Goal: Complete application form: Complete application form

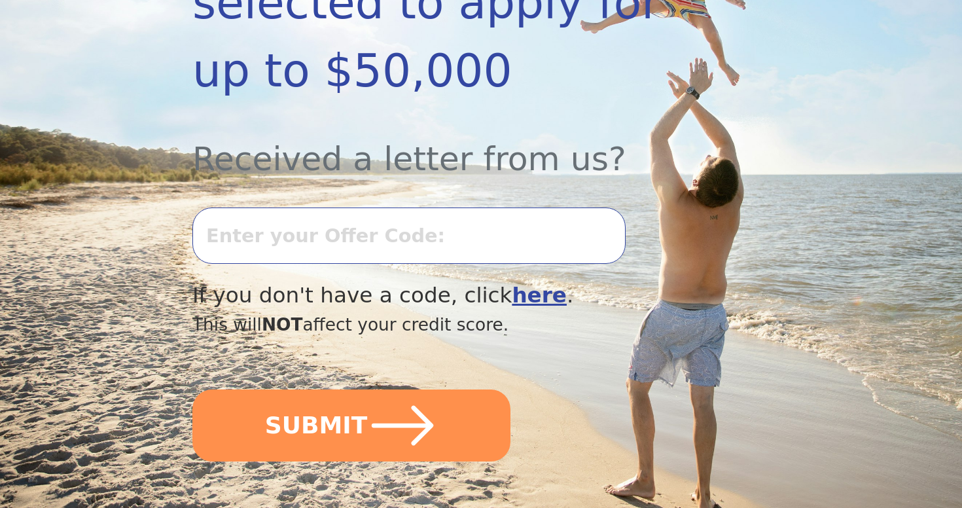
scroll to position [380, 0]
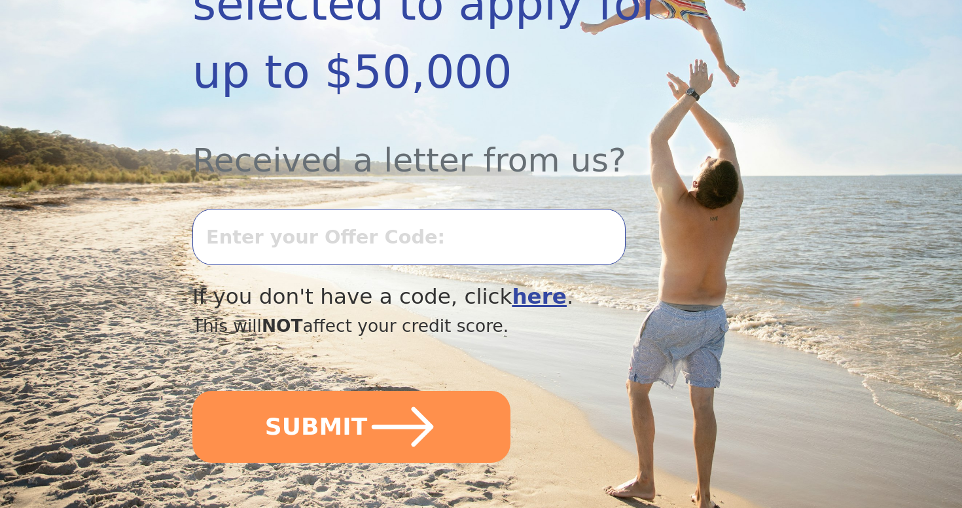
click at [251, 209] on input "text" at bounding box center [408, 237] width 433 height 56
click at [252, 209] on input "text" at bounding box center [408, 237] width 433 height 56
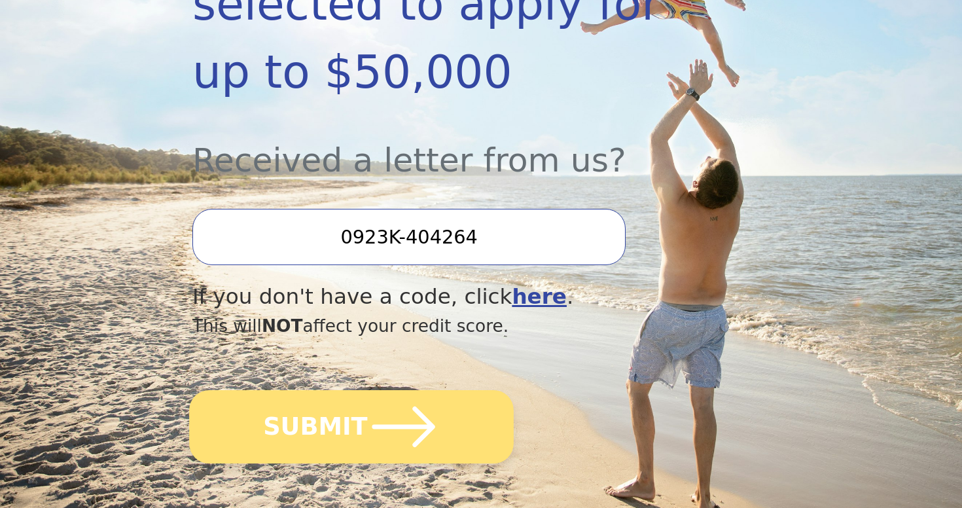
type input "0923K-404264"
click at [325, 390] on button "SUBMIT" at bounding box center [351, 426] width 325 height 73
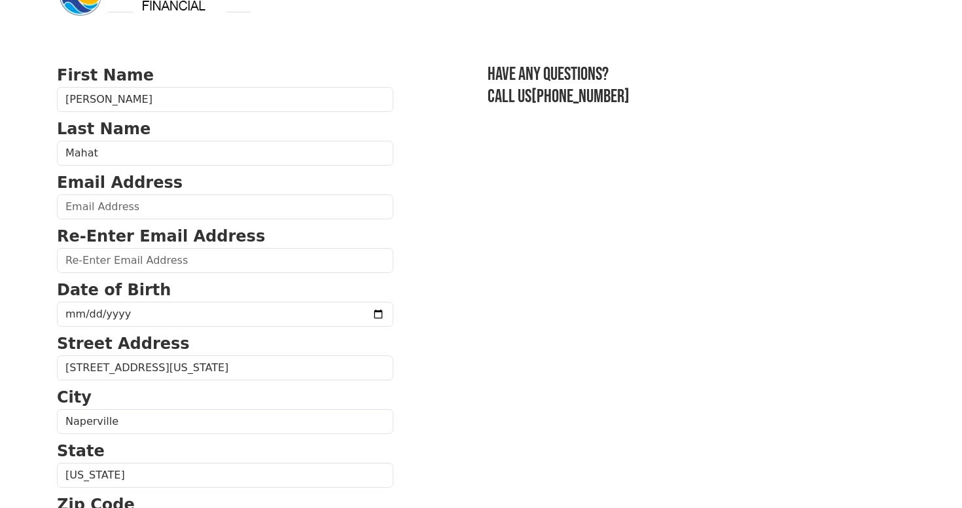
scroll to position [54, 0]
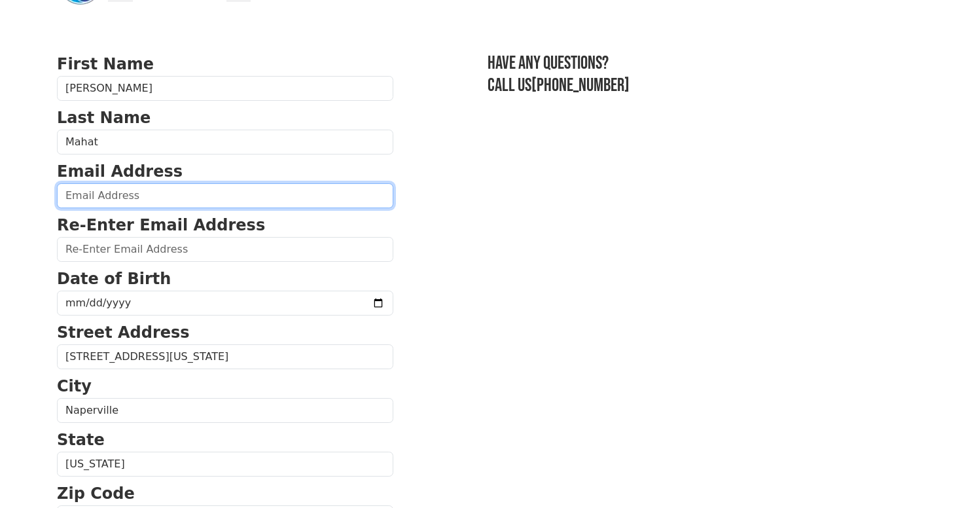
click at [194, 194] on input "email" at bounding box center [225, 195] width 336 height 25
type input "shaubhagyam@gmail.com"
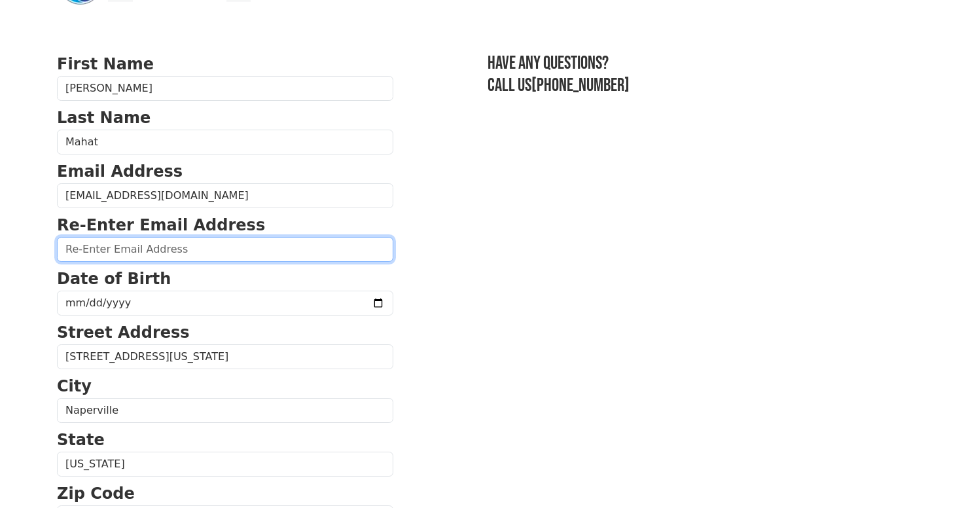
click at [196, 243] on input "email" at bounding box center [225, 249] width 336 height 25
type input "shaubhagyam@gmail.com"
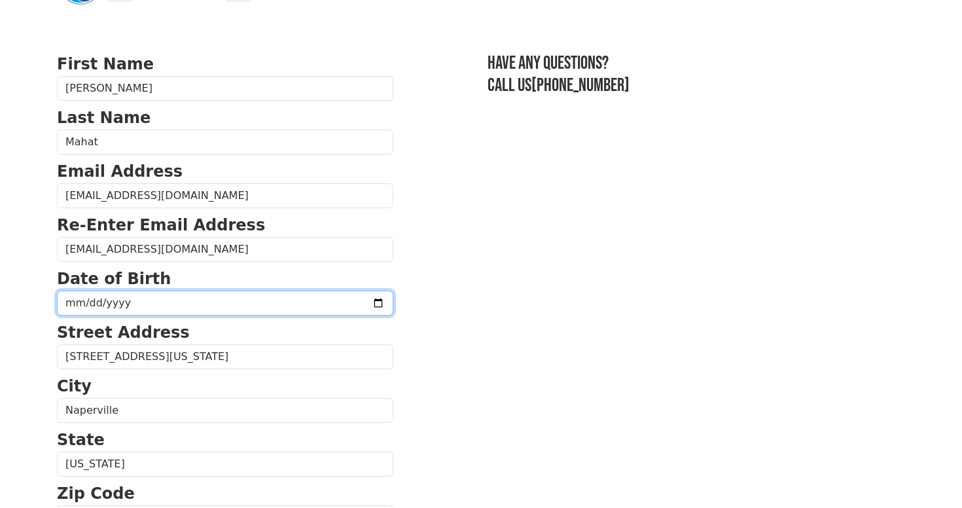
click at [162, 294] on input "date" at bounding box center [225, 303] width 336 height 25
click at [343, 303] on input "date" at bounding box center [225, 303] width 336 height 25
type input "1997-07-12"
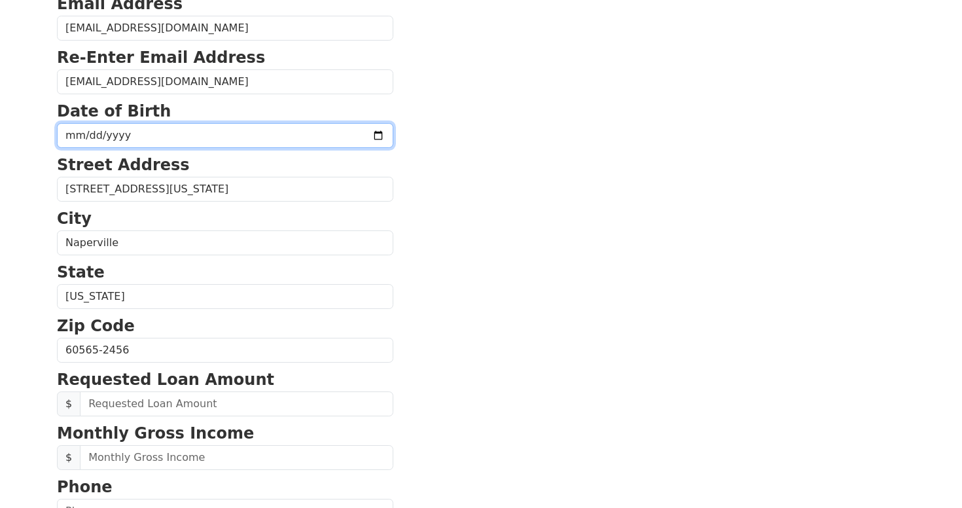
scroll to position [226, 0]
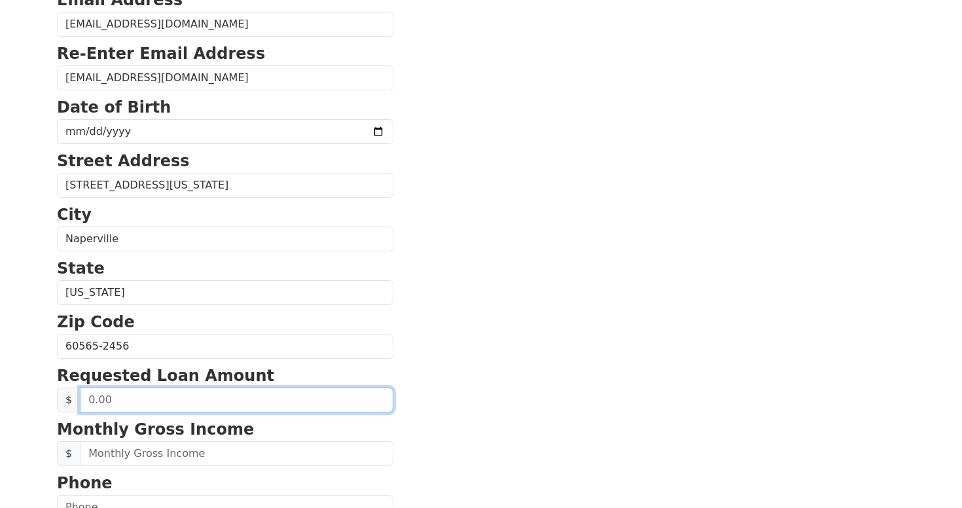
click at [161, 398] on input "text" at bounding box center [236, 399] width 313 height 25
type input "15,000.00"
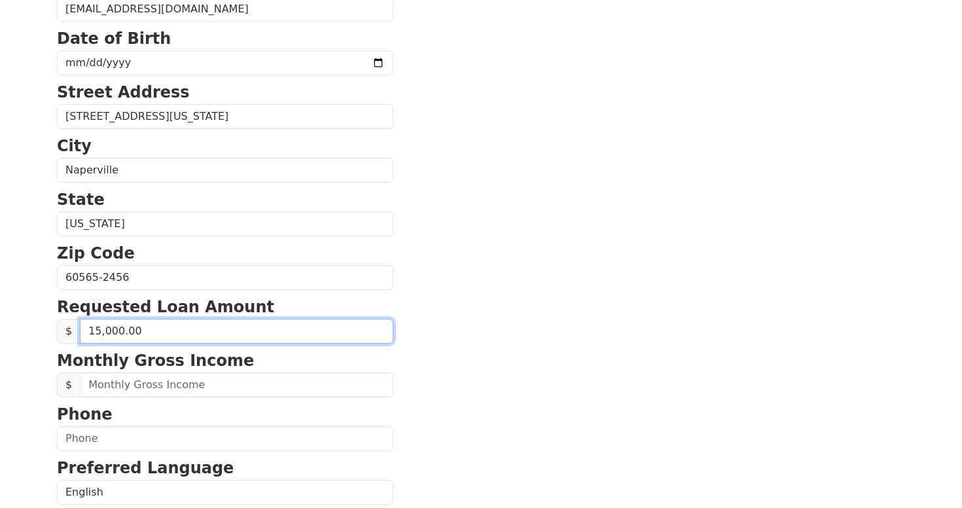
scroll to position [300, 0]
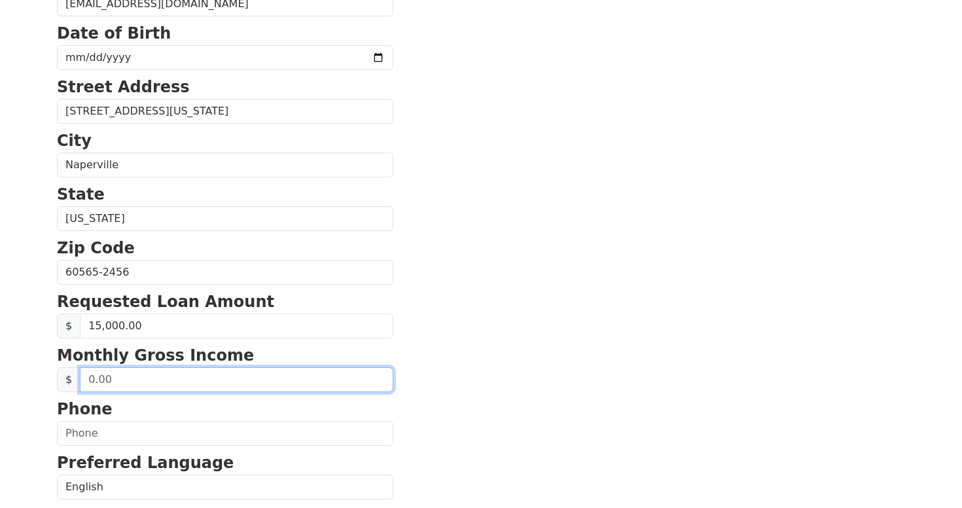
click at [125, 378] on input "text" at bounding box center [236, 379] width 313 height 25
type input "60,000.00"
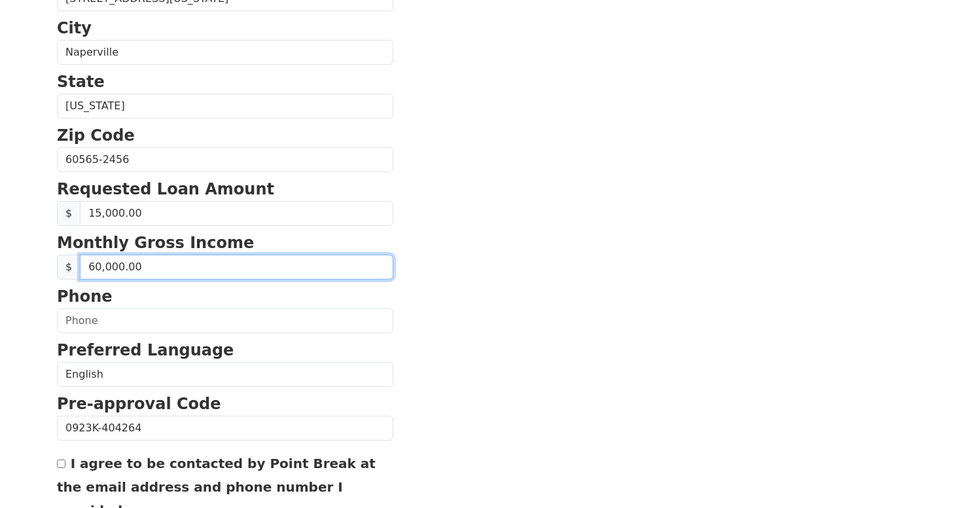
scroll to position [421, 0]
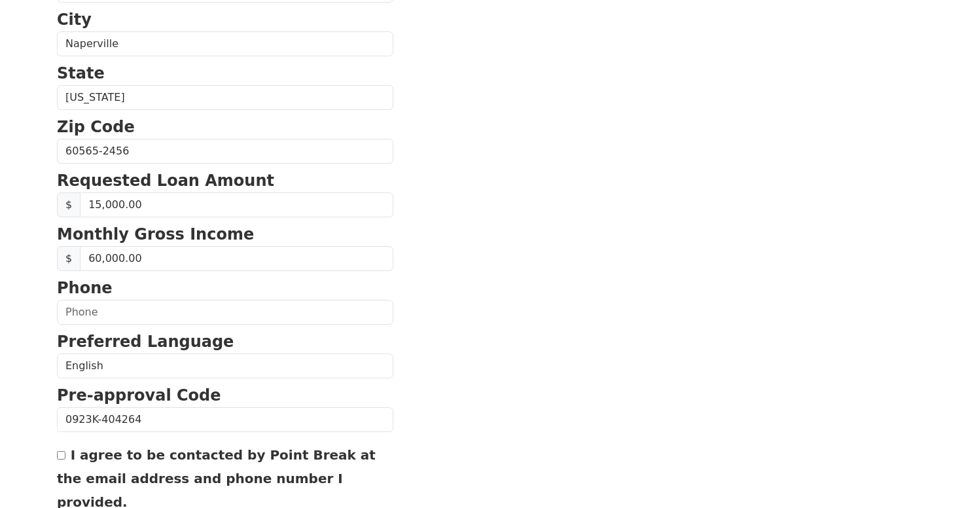
click at [461, 378] on section "First Name Shaubhagya Last Name Mahat Email Address shaubhagyam@gmail.com Re-En…" at bounding box center [481, 152] width 848 height 933
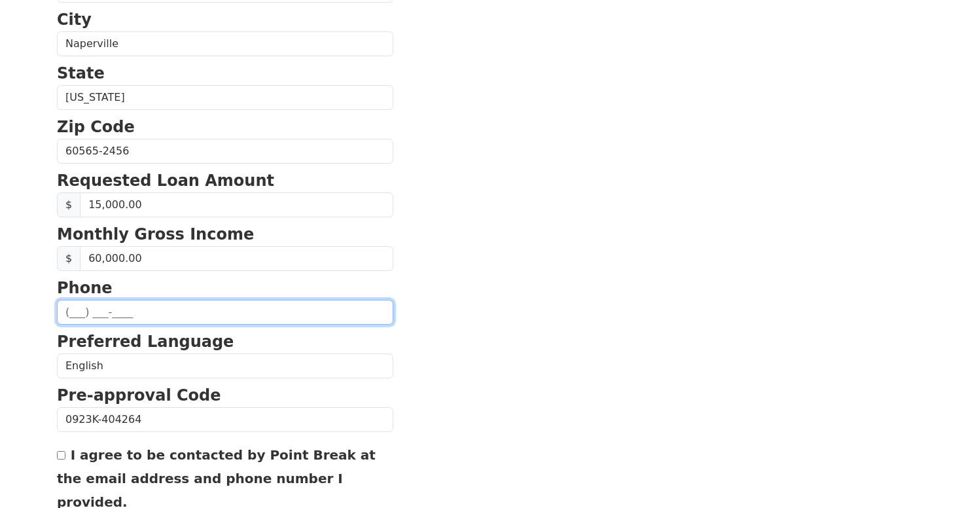
click at [159, 311] on input "text" at bounding box center [225, 312] width 336 height 25
type input "(3__) ___-____"
type input "(319) 573-9250"
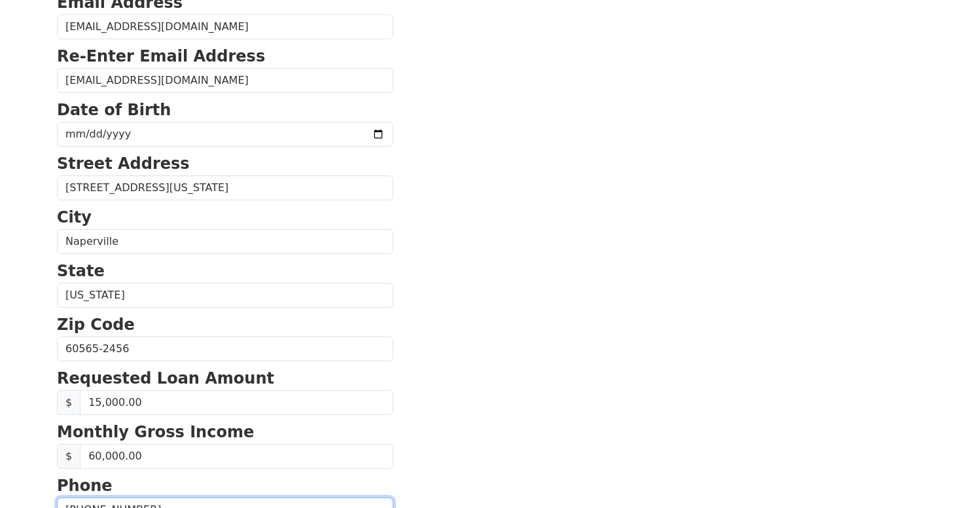
scroll to position [0, 0]
